Goal: Task Accomplishment & Management: Manage account settings

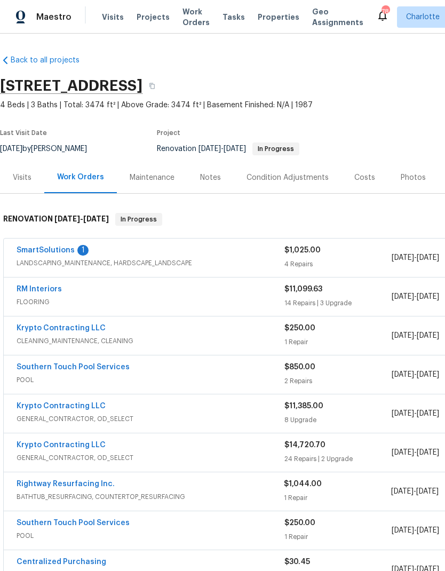
click at [53, 247] on link "SmartSolutions" at bounding box center [46, 250] width 58 height 7
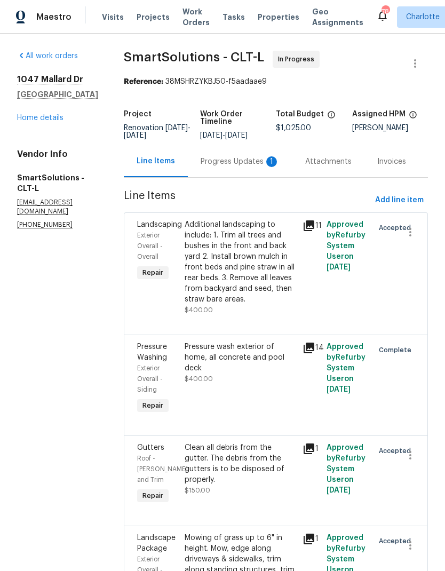
click at [262, 167] on div "Progress Updates 1" at bounding box center [240, 161] width 79 height 11
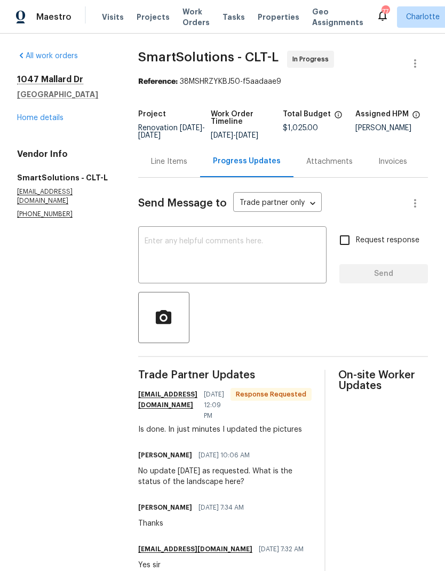
click at [179, 167] on div "Line Items" at bounding box center [169, 161] width 36 height 11
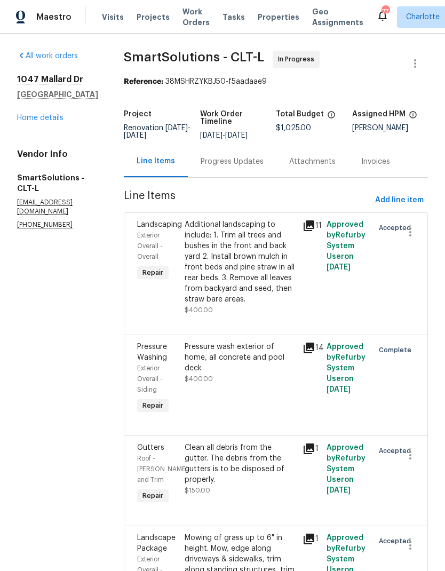
click at [243, 177] on div "Progress Updates" at bounding box center [232, 162] width 89 height 32
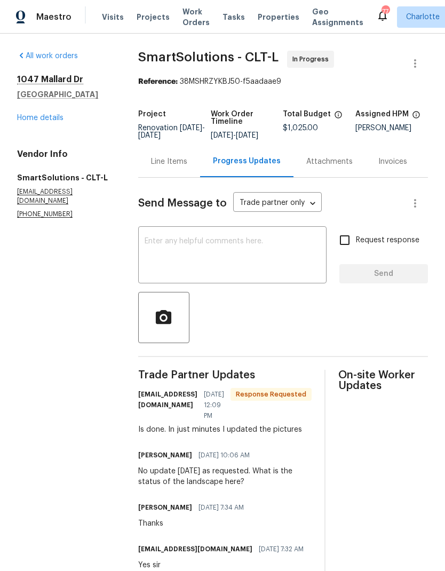
click at [233, 271] on textarea at bounding box center [233, 256] width 176 height 37
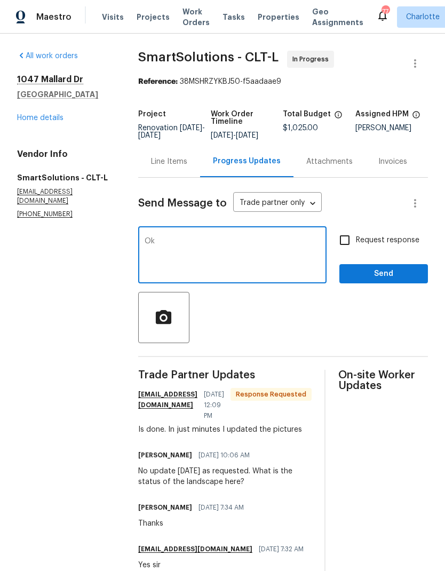
type textarea "Ok"
click at [402, 280] on span "Send" at bounding box center [384, 274] width 72 height 13
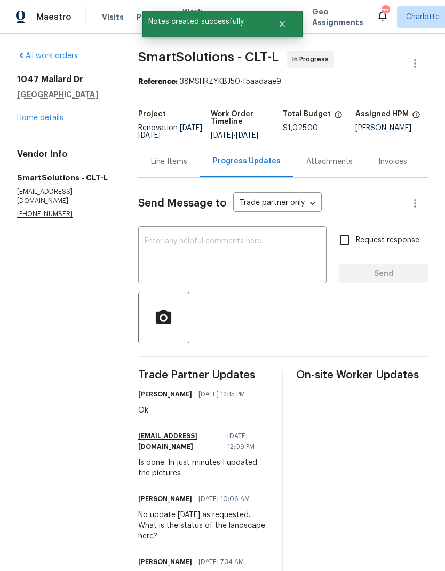
click at [36, 115] on link "Home details" at bounding box center [40, 117] width 46 height 7
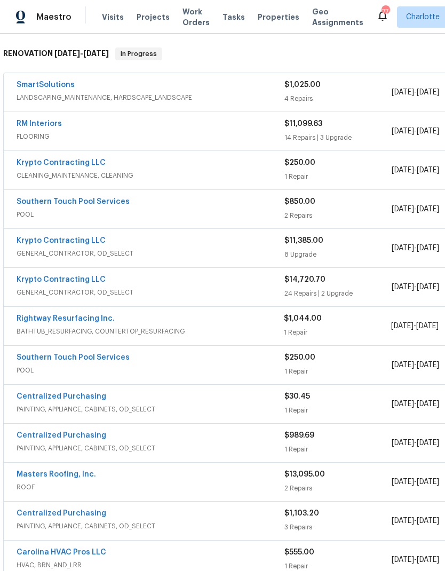
scroll to position [166, 0]
click at [28, 124] on link "RM Interiors" at bounding box center [39, 123] width 45 height 7
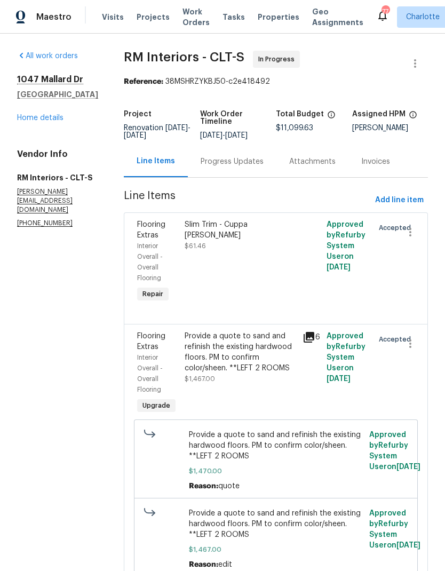
click at [240, 166] on div "Progress Updates" at bounding box center [232, 161] width 63 height 11
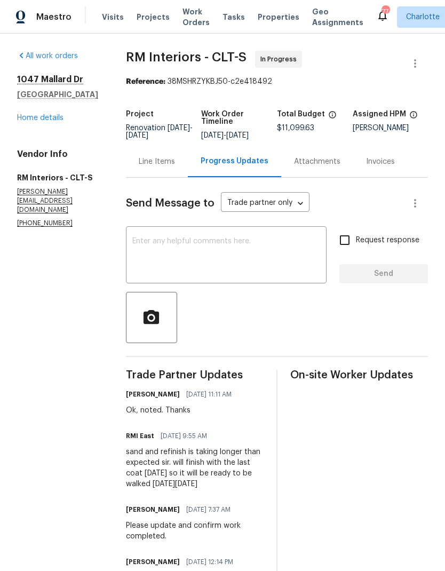
click at [243, 261] on textarea at bounding box center [226, 256] width 188 height 37
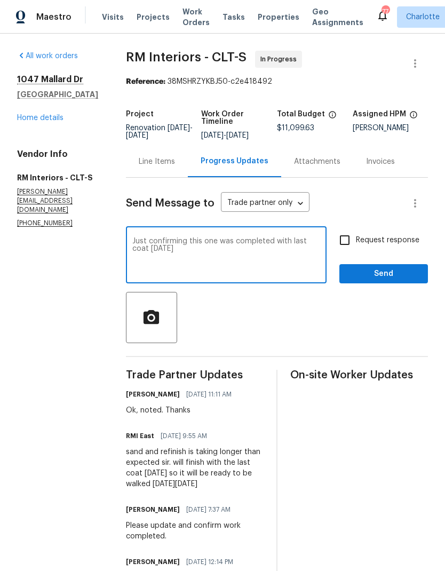
type textarea "Just confirming this one was completed with last coat today"
click at [347, 250] on input "Request response" at bounding box center [345, 240] width 22 height 22
checkbox input "true"
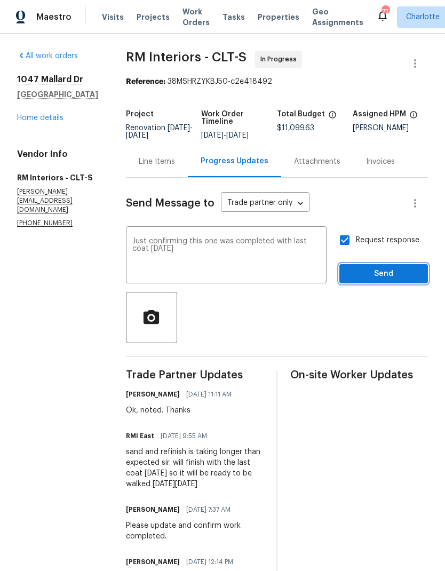
click at [394, 281] on span "Send" at bounding box center [384, 274] width 72 height 13
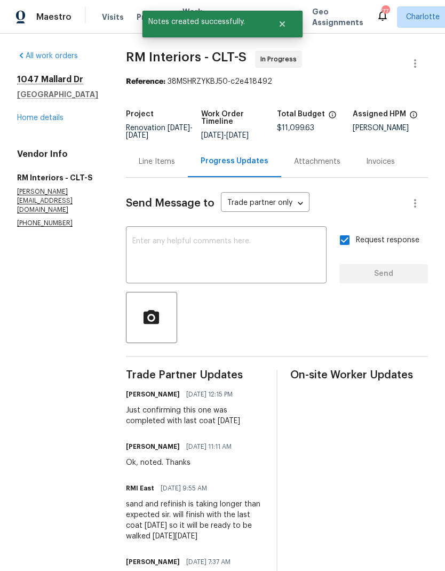
click at [21, 120] on link "Home details" at bounding box center [40, 117] width 46 height 7
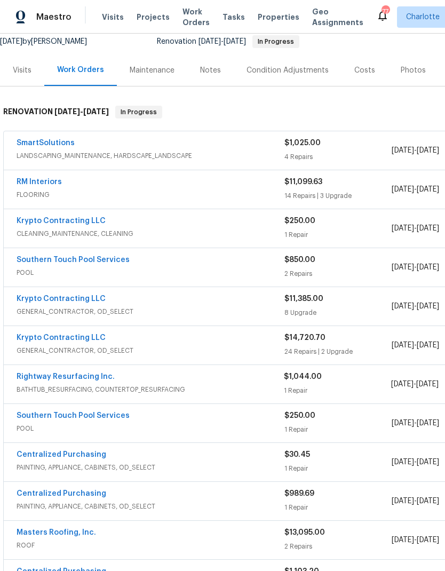
scroll to position [108, 0]
click at [45, 379] on link "Rightway Resurfacing Inc." at bounding box center [66, 376] width 98 height 7
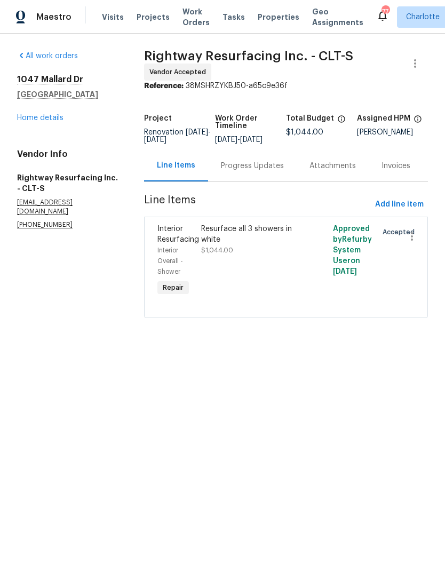
click at [258, 179] on div "Progress Updates" at bounding box center [252, 166] width 89 height 32
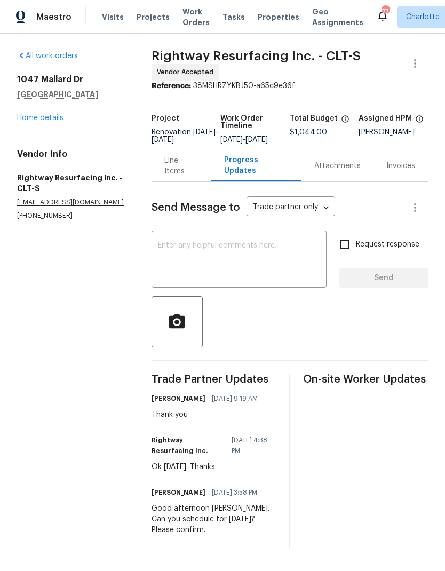
click at [61, 116] on link "Home details" at bounding box center [40, 117] width 46 height 7
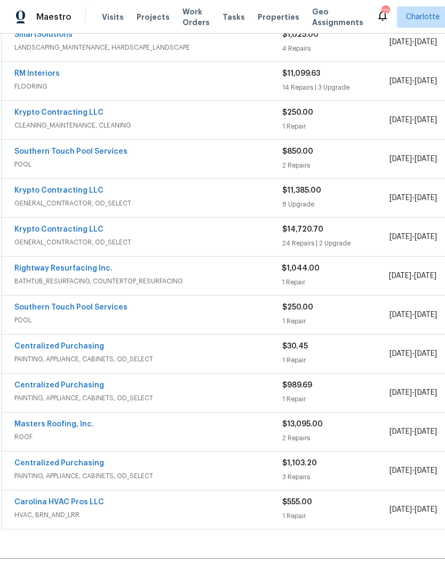
scroll to position [215, 2]
click at [165, 277] on span "BATHTUB_RESURFACING, COUNTERTOP_RESURFACING" at bounding box center [149, 282] width 268 height 11
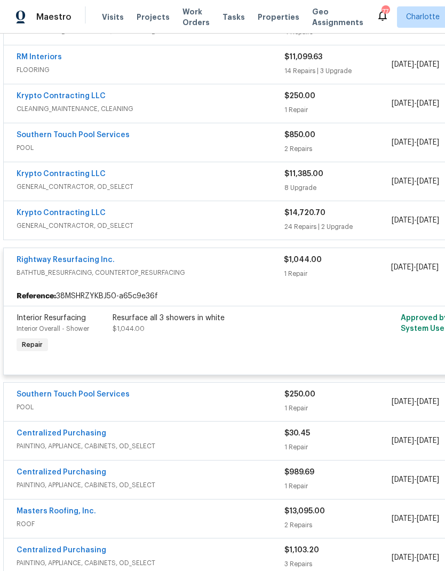
scroll to position [233, 0]
click at [33, 262] on link "Rightway Resurfacing Inc." at bounding box center [66, 259] width 98 height 7
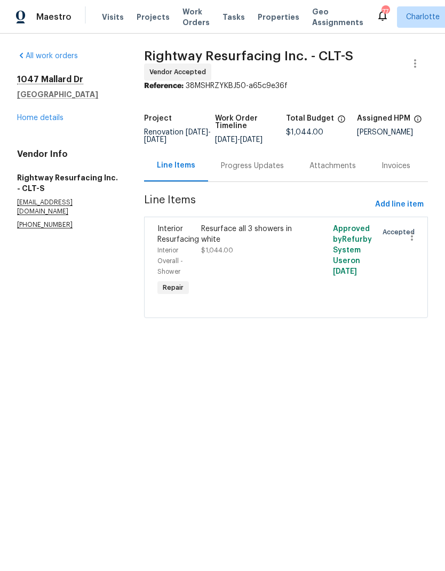
click at [234, 171] on div "Progress Updates" at bounding box center [252, 166] width 63 height 11
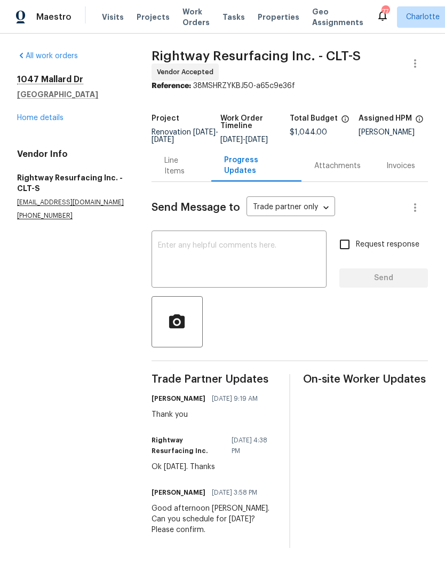
click at [175, 179] on div "Line Items" at bounding box center [182, 166] width 60 height 32
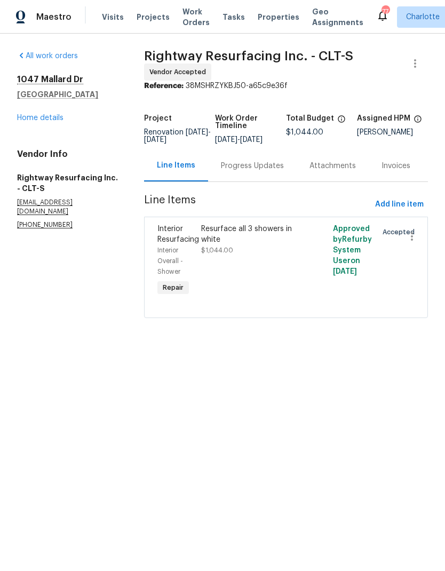
click at [21, 117] on link "Home details" at bounding box center [40, 117] width 46 height 7
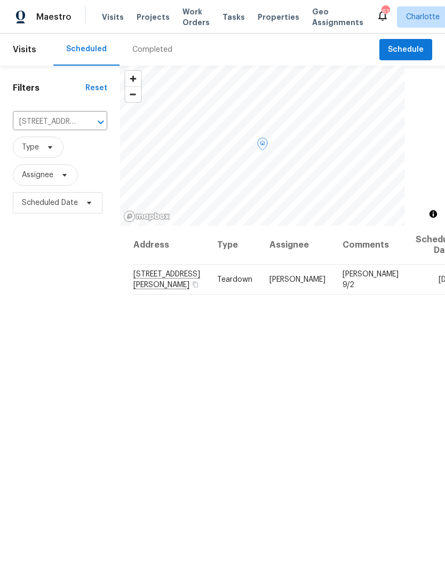
click at [0, 0] on icon at bounding box center [0, 0] width 0 height 0
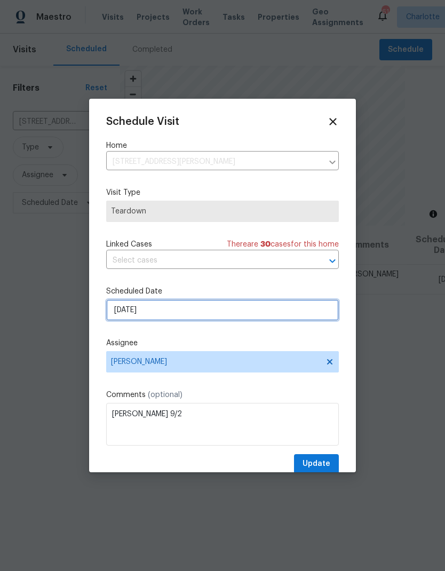
click at [232, 315] on input "[DATE]" at bounding box center [222, 310] width 233 height 21
select select "8"
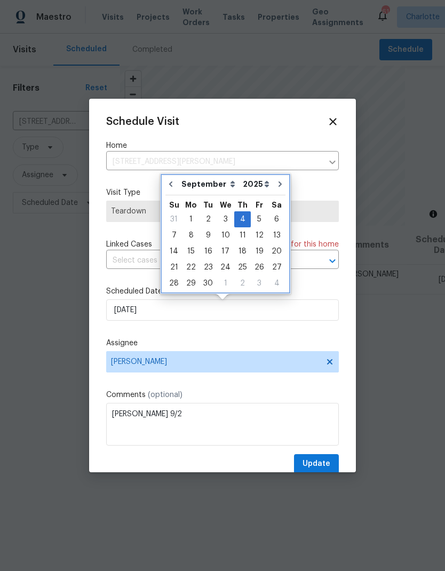
click at [173, 185] on icon "Go to previous month" at bounding box center [171, 184] width 9 height 9
type input "[DATE]"
select select "7"
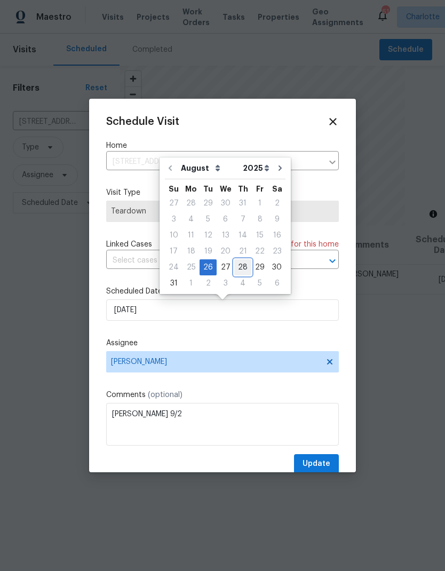
click at [235, 270] on div "28" at bounding box center [242, 267] width 17 height 15
type input "[DATE]"
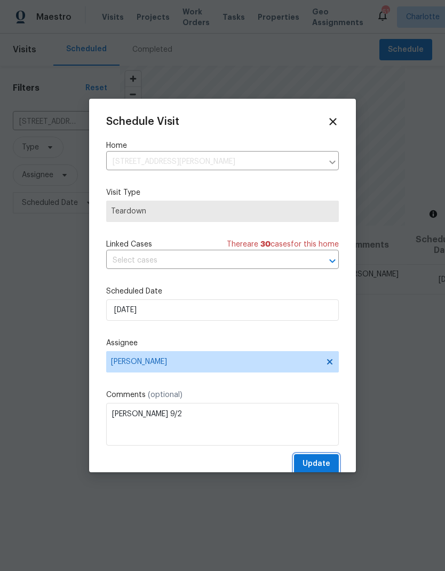
click at [320, 469] on span "Update" at bounding box center [317, 464] width 28 height 13
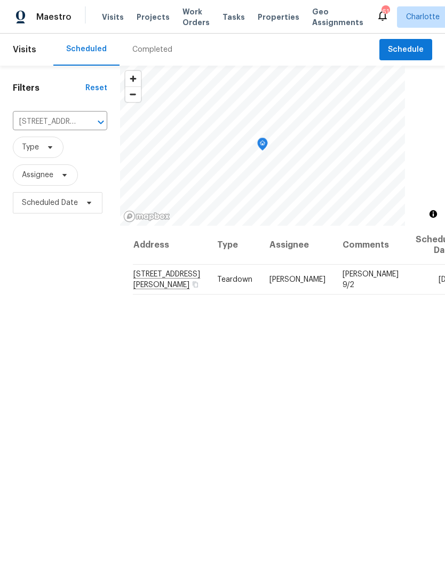
click at [89, 125] on icon "Clear" at bounding box center [87, 122] width 11 height 11
